Goal: Information Seeking & Learning: Learn about a topic

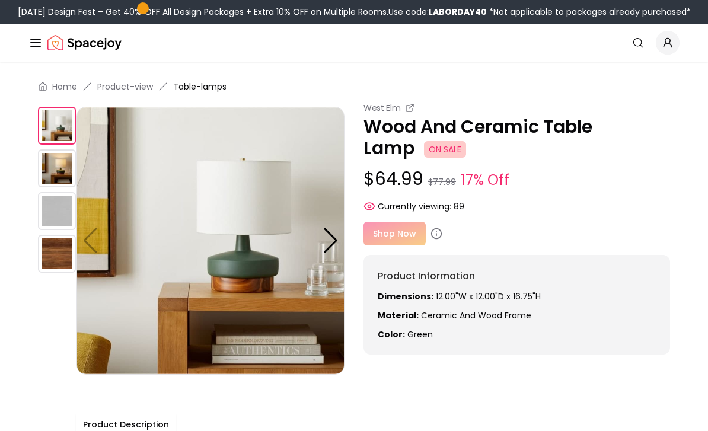
click at [64, 257] on img at bounding box center [57, 254] width 38 height 38
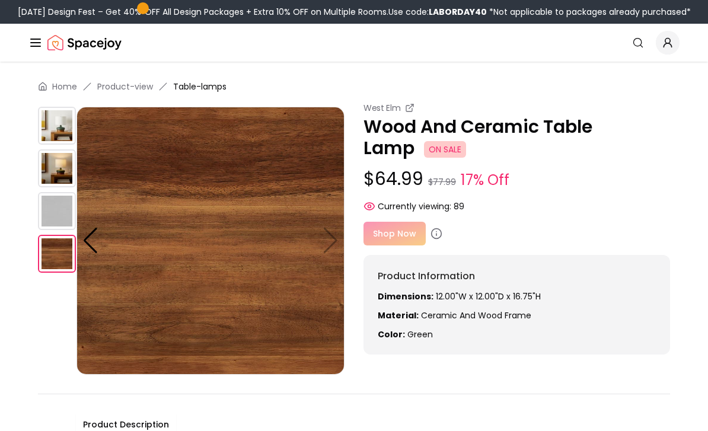
click at [68, 215] on img at bounding box center [57, 211] width 38 height 38
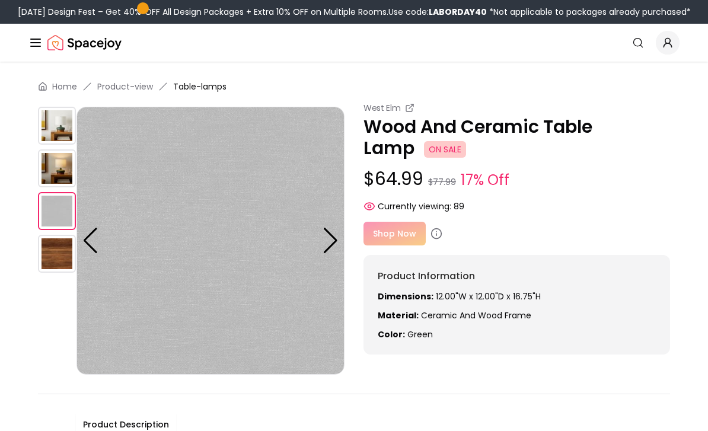
click at [63, 179] on img at bounding box center [57, 169] width 38 height 38
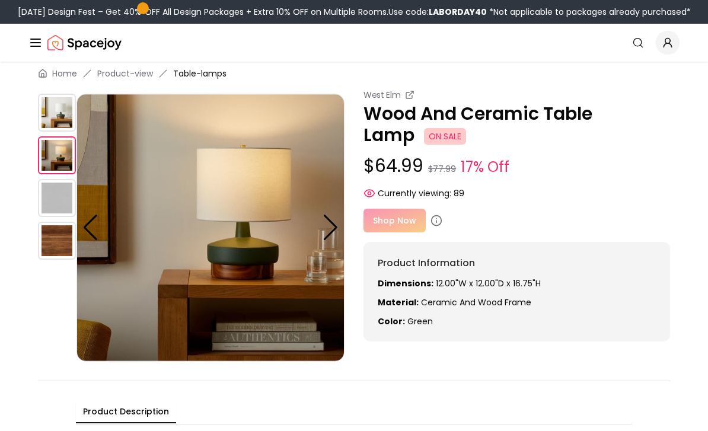
scroll to position [9, 0]
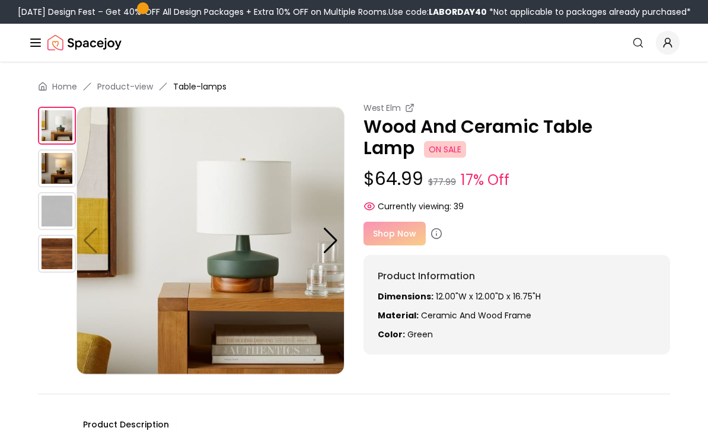
click at [327, 244] on div at bounding box center [331, 241] width 16 height 26
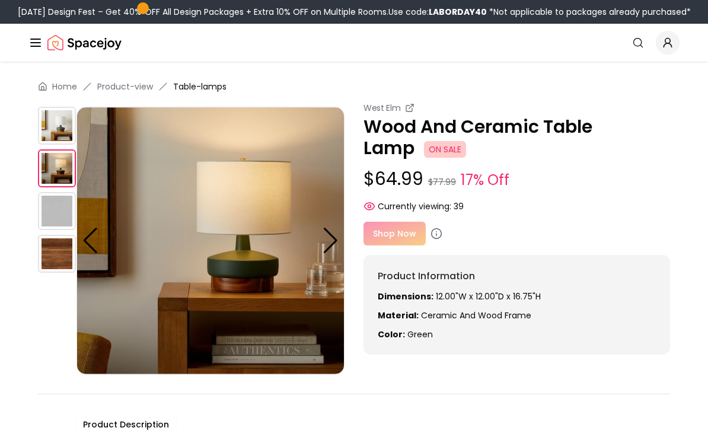
click at [330, 237] on div at bounding box center [331, 241] width 16 height 26
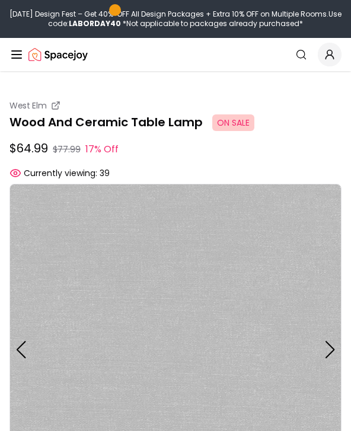
click at [171, 146] on p "$64.99 $77.99 17% Off" at bounding box center [175, 149] width 332 height 18
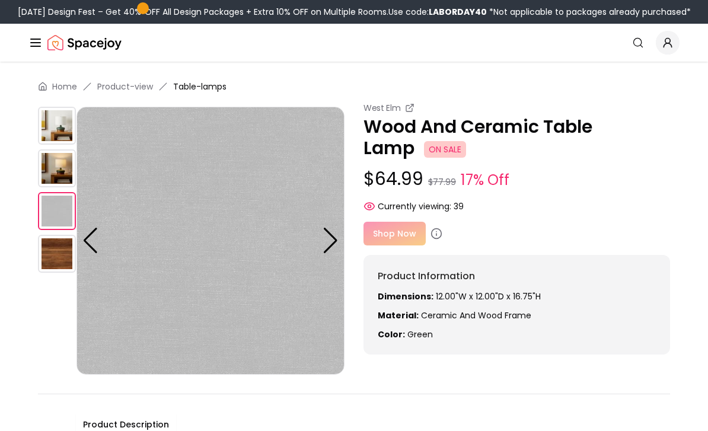
click at [400, 238] on div "Shop Now" at bounding box center [517, 234] width 307 height 24
click at [327, 242] on div at bounding box center [331, 241] width 16 height 26
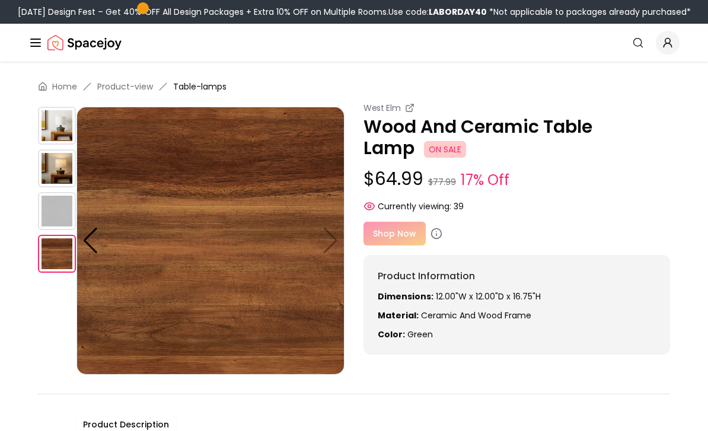
click at [396, 241] on div "Shop Now" at bounding box center [517, 234] width 307 height 24
click at [62, 135] on img at bounding box center [57, 126] width 38 height 38
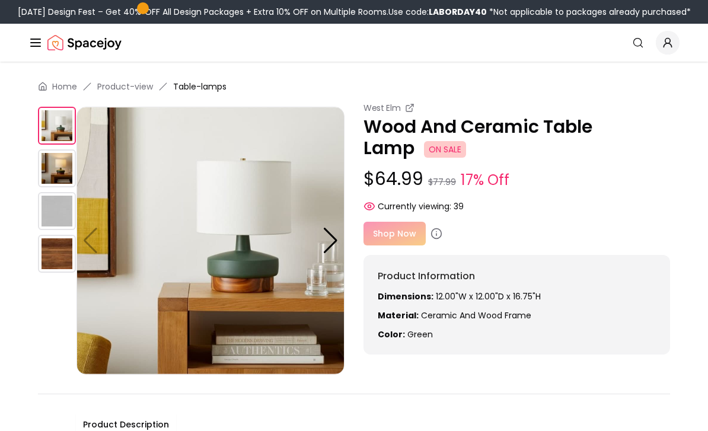
click at [406, 237] on div "Shop Now" at bounding box center [517, 234] width 307 height 24
click at [447, 211] on span "Currently viewing:" at bounding box center [415, 207] width 74 height 12
click at [483, 134] on p "Wood And Ceramic Table Lamp ON SALE" at bounding box center [517, 137] width 307 height 43
click at [450, 150] on span "ON SALE" at bounding box center [445, 149] width 42 height 17
click at [395, 116] on p "Wood And Ceramic Table Lamp ON SALE" at bounding box center [517, 137] width 307 height 43
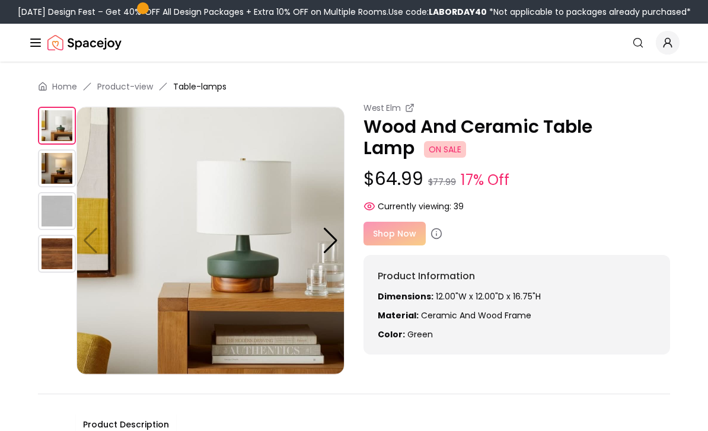
click at [386, 109] on small "West Elm" at bounding box center [382, 108] width 37 height 12
click at [399, 236] on div "Shop Now" at bounding box center [517, 234] width 307 height 24
click at [41, 36] on icon "Global" at bounding box center [35, 43] width 14 height 14
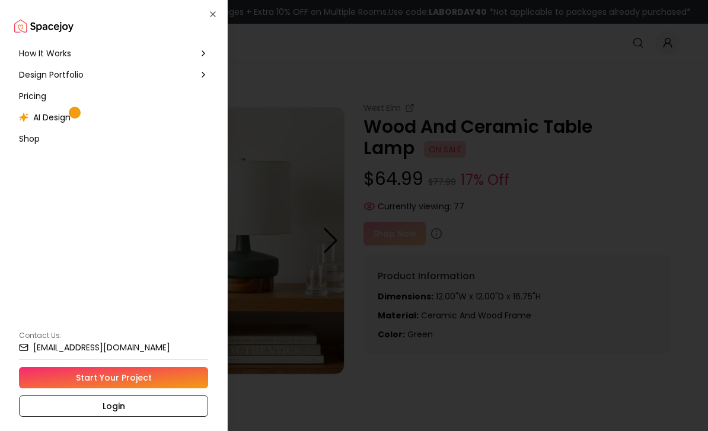
click at [201, 49] on icon at bounding box center [203, 53] width 9 height 9
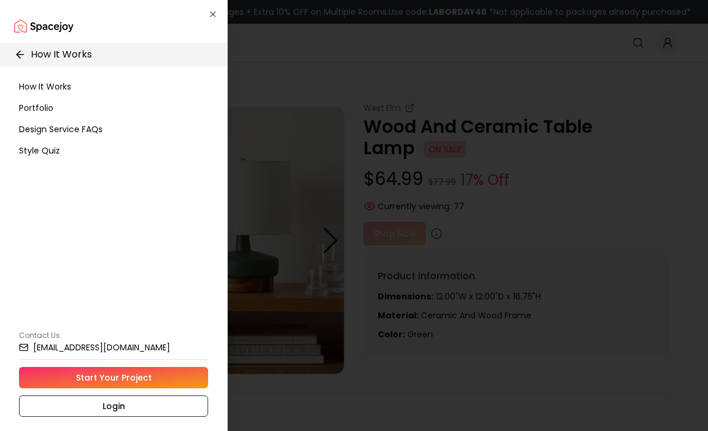
click at [64, 85] on span "How It Works" at bounding box center [45, 87] width 52 height 12
